Goal: Information Seeking & Learning: Learn about a topic

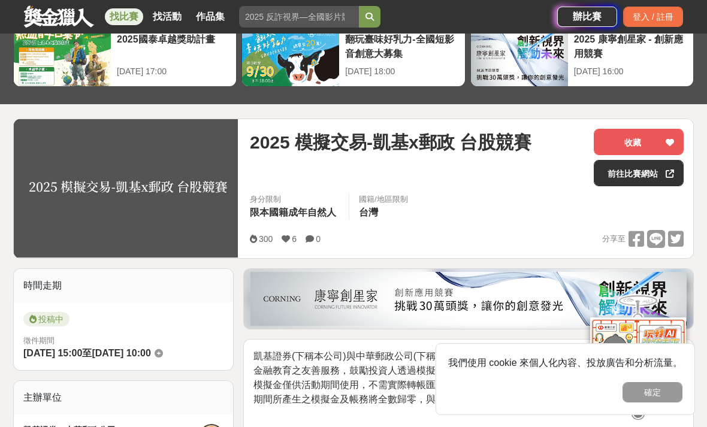
scroll to position [61, 0]
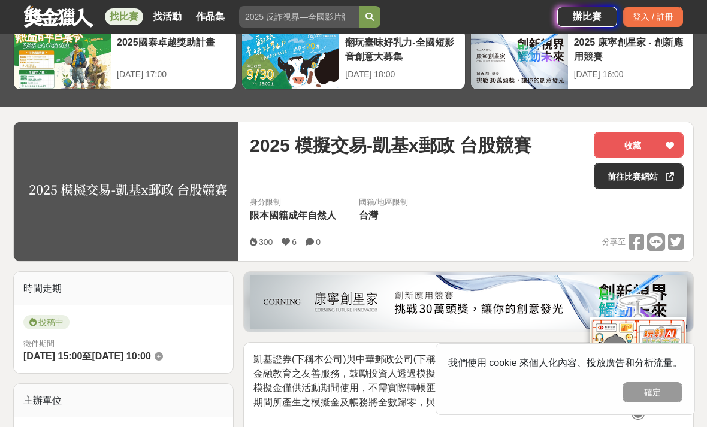
click at [623, 183] on link "前往比賽網站" at bounding box center [639, 176] width 90 height 26
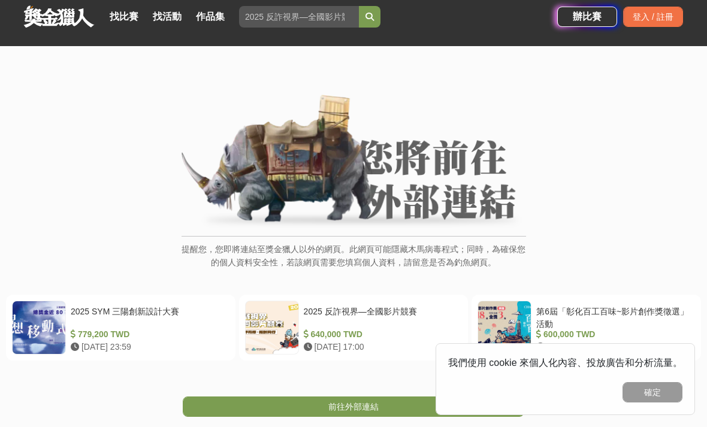
scroll to position [9, 0]
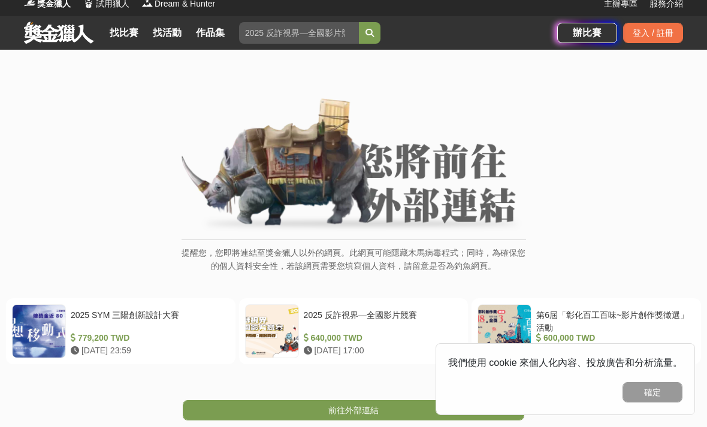
click at [358, 184] on img at bounding box center [353, 165] width 344 height 135
click at [129, 29] on link "找比賽" at bounding box center [124, 33] width 38 height 17
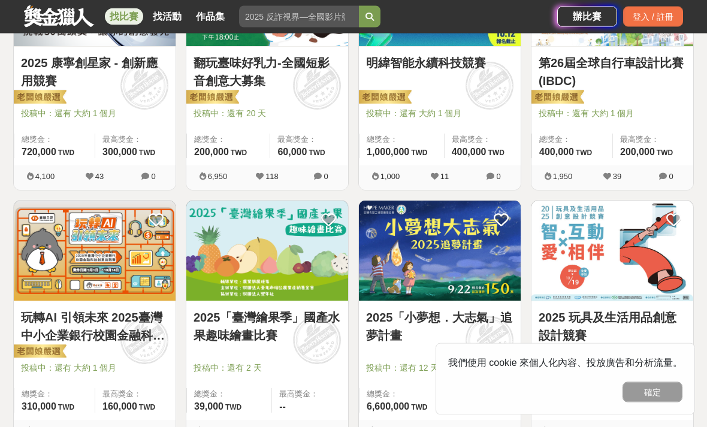
scroll to position [827, 0]
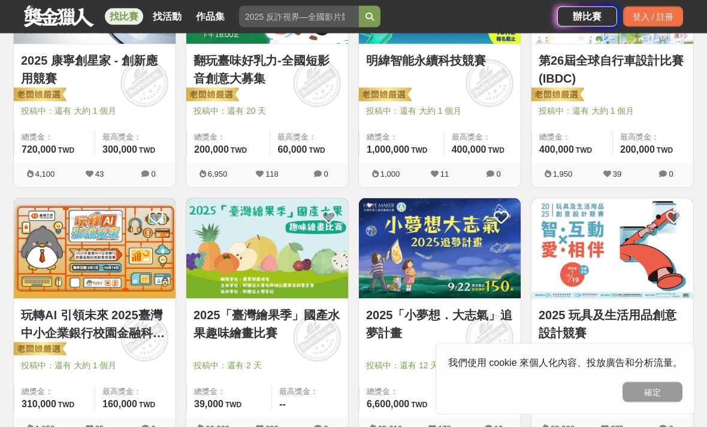
click at [80, 233] on img at bounding box center [95, 249] width 162 height 100
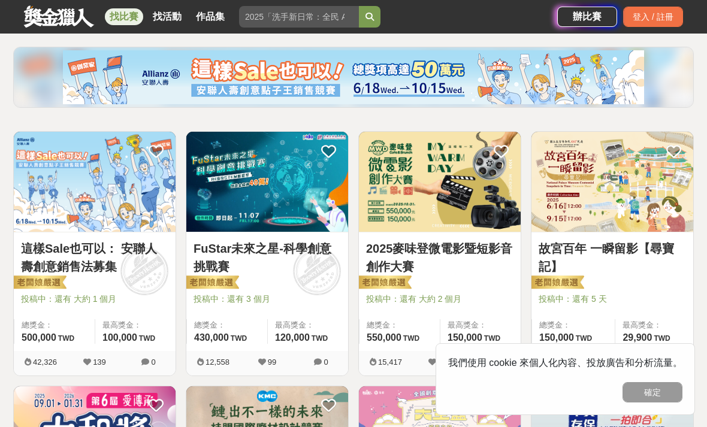
scroll to position [128, 0]
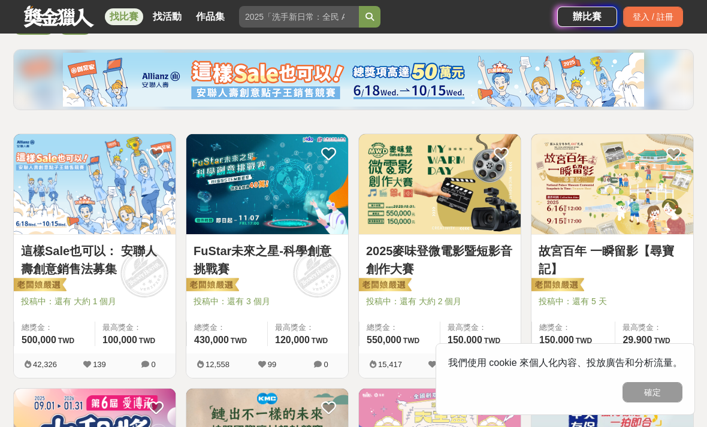
click at [581, 233] on img at bounding box center [612, 184] width 162 height 100
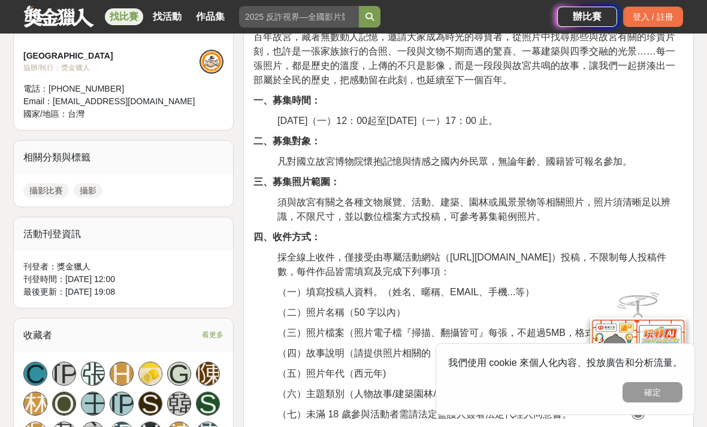
scroll to position [432, 0]
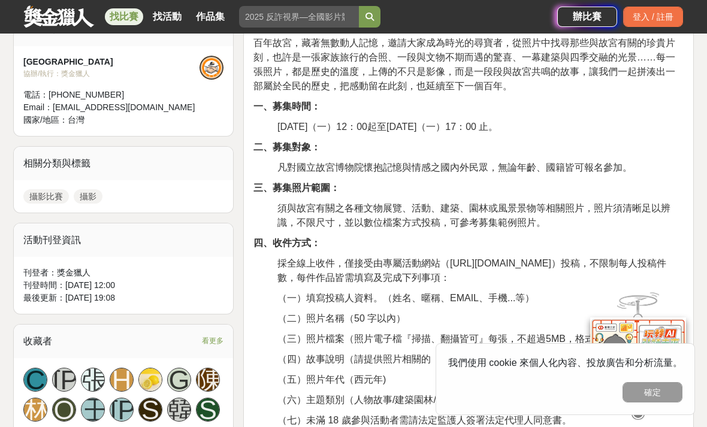
click at [302, 284] on p "採全線上收件，僅接受由專屬活動網站（https://theme.npm.edu.tw/npmphoto/）投稿，不限制每人投稿件數，每件作品皆需填寫及完成下列…" at bounding box center [480, 270] width 406 height 29
